Goal: Information Seeking & Learning: Check status

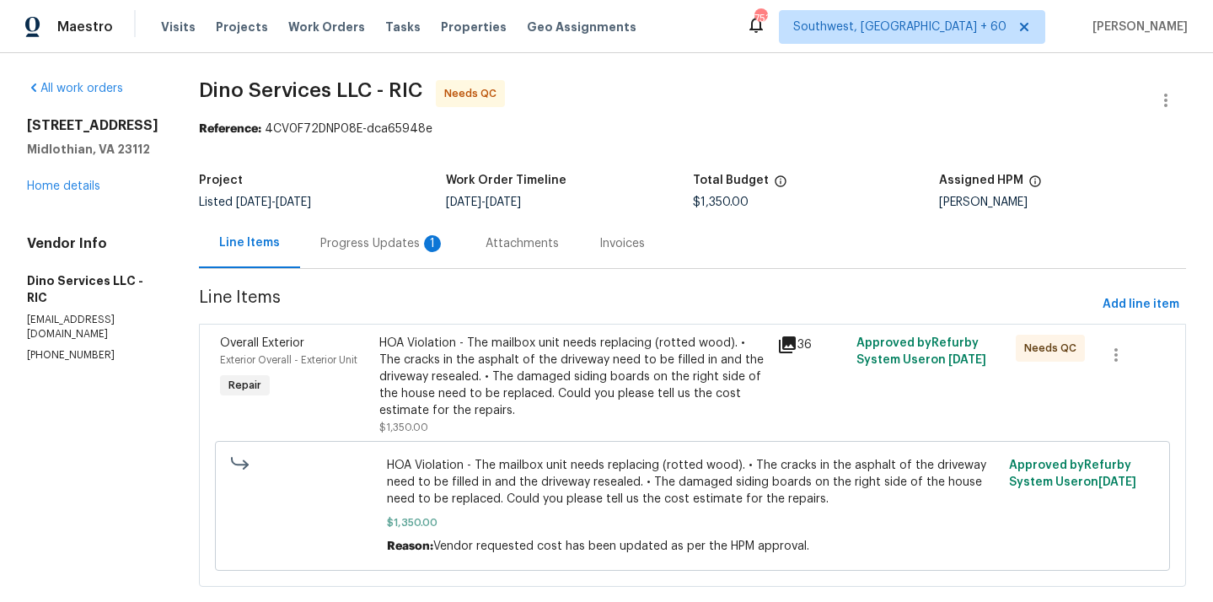
scroll to position [33, 0]
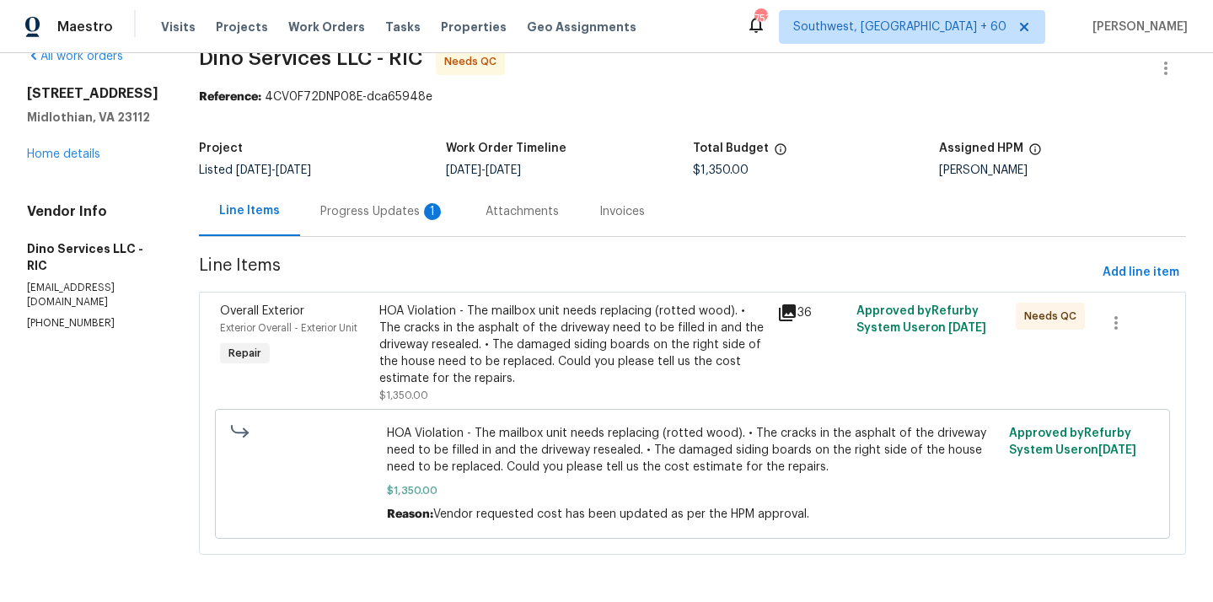
click at [592, 328] on div "HOA Violation - The mailbox unit needs replacing (rotted wood). • The cracks in…" at bounding box center [573, 345] width 388 height 84
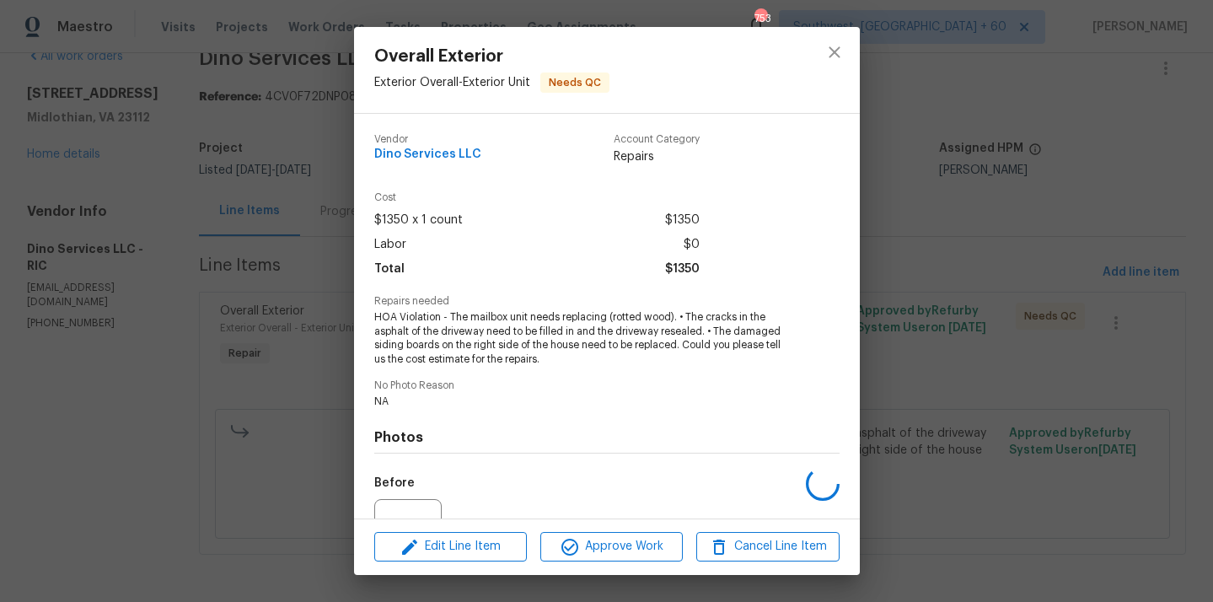
scroll to position [174, 0]
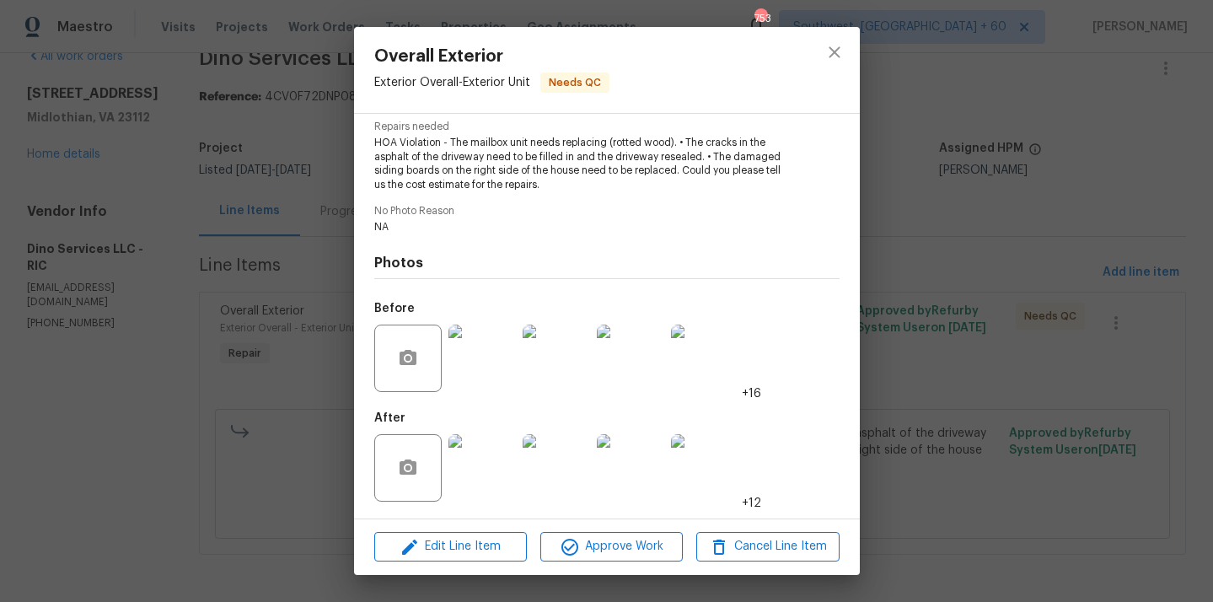
click at [485, 466] on img at bounding box center [481, 467] width 67 height 67
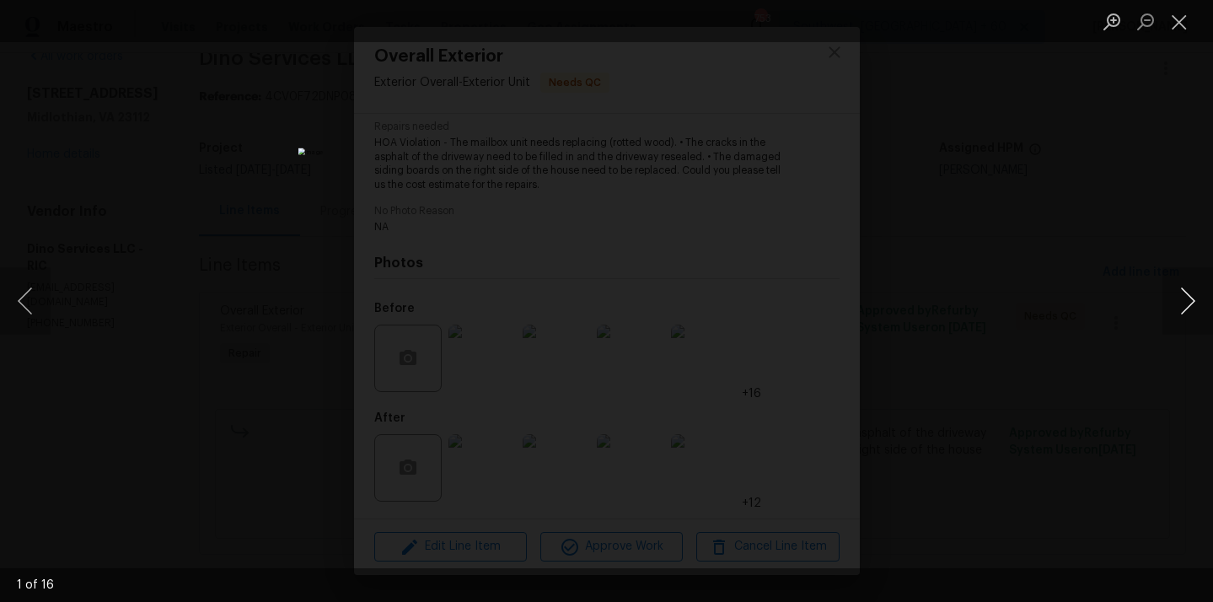
click at [1183, 300] on button "Next image" at bounding box center [1187, 300] width 51 height 67
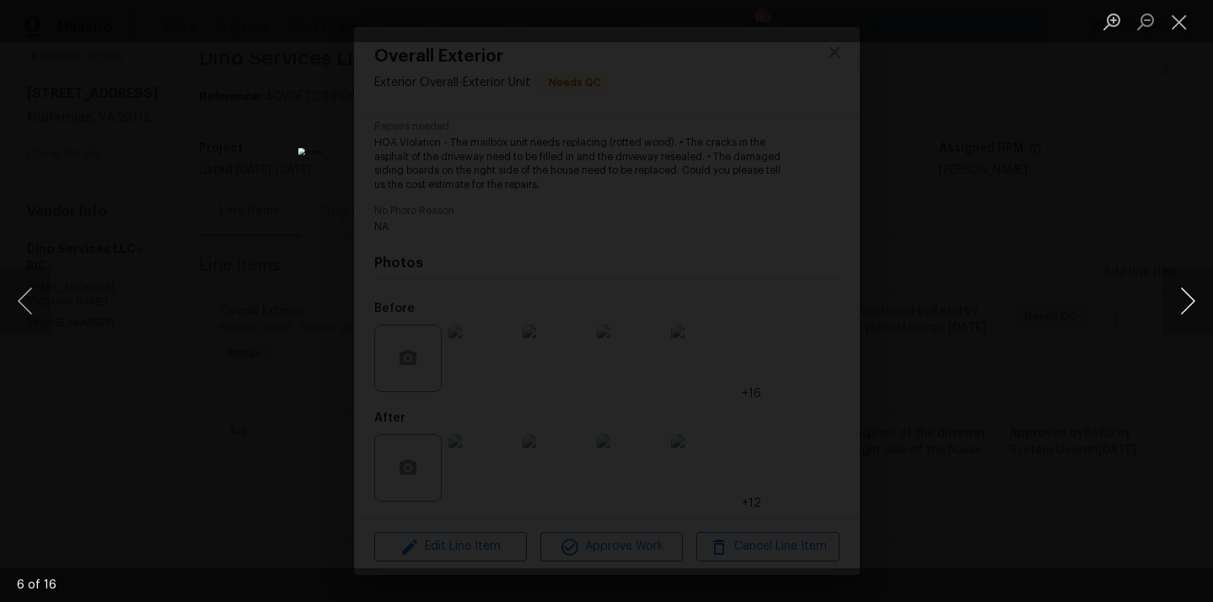
click at [1183, 300] on button "Next image" at bounding box center [1187, 300] width 51 height 67
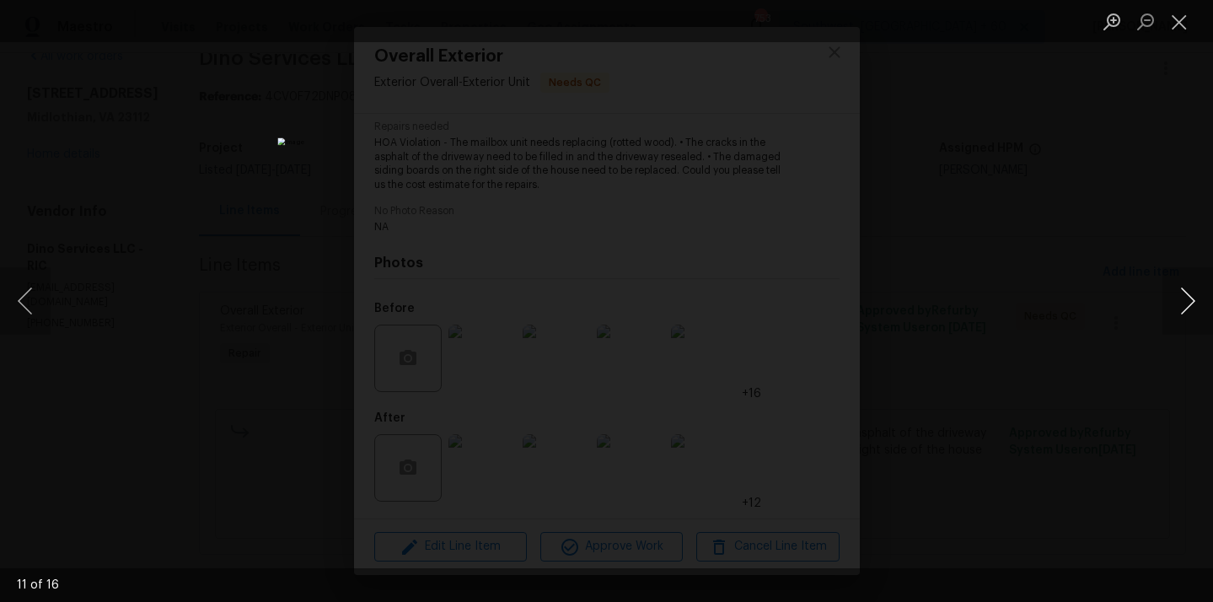
click at [1183, 300] on button "Next image" at bounding box center [1187, 300] width 51 height 67
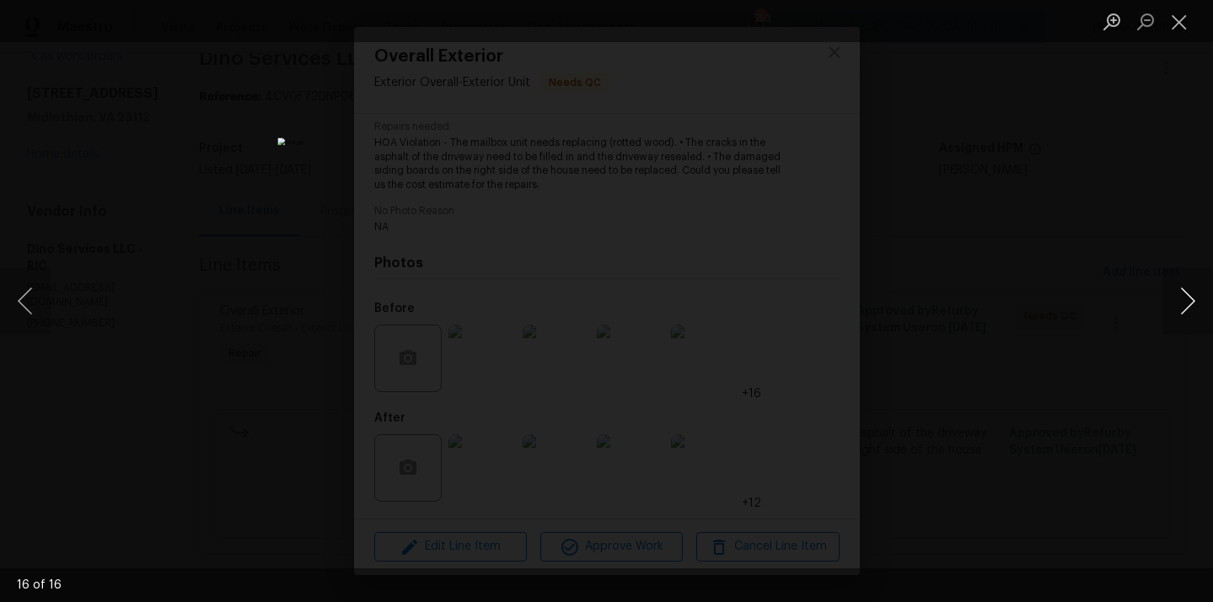
click at [1183, 300] on button "Next image" at bounding box center [1187, 300] width 51 height 67
